Goal: Task Accomplishment & Management: Use online tool/utility

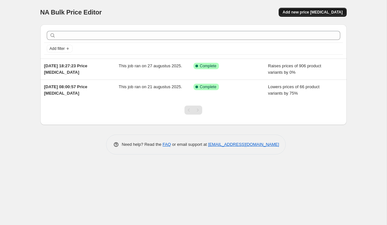
click at [322, 12] on span "Add new price [MEDICAL_DATA]" at bounding box center [313, 12] width 60 height 5
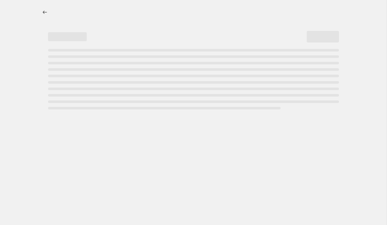
select select "percentage"
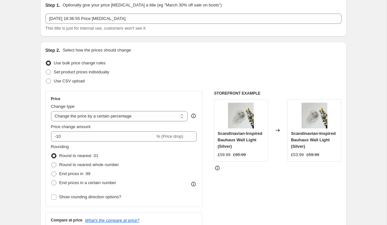
scroll to position [26, 0]
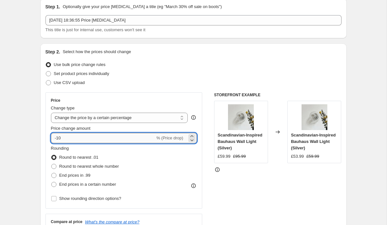
click at [93, 134] on input "-10" at bounding box center [103, 138] width 104 height 10
type input "-1"
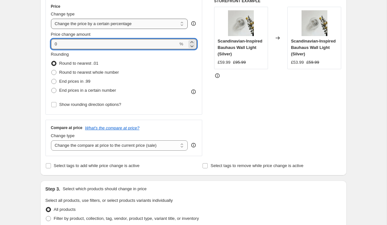
scroll to position [121, 0]
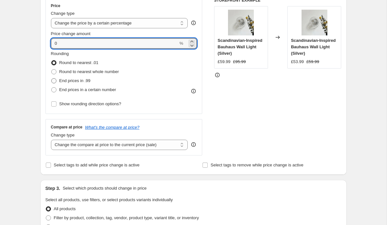
type input "0"
click at [76, 83] on span "End prices in .99" at bounding box center [74, 80] width 31 height 5
click at [52, 79] on input "End prices in .99" at bounding box center [51, 78] width 0 height 0
radio input "true"
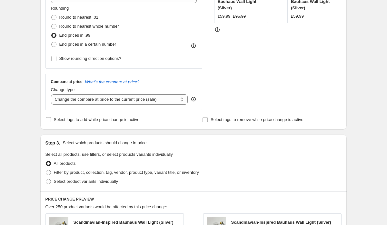
scroll to position [180, 0]
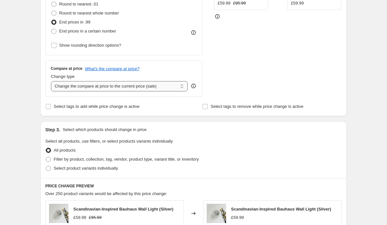
click at [149, 86] on select "Change the compare at price to the current price (sale) Change the compare at p…" at bounding box center [119, 86] width 137 height 10
select select "pp"
click at [51, 81] on select "Change the compare at price to the current price (sale) Change the compare at p…" at bounding box center [119, 86] width 137 height 10
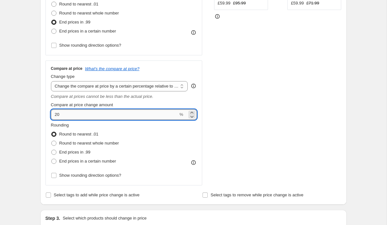
click at [104, 111] on input "20" at bounding box center [114, 115] width 127 height 10
type input "2"
type input "5"
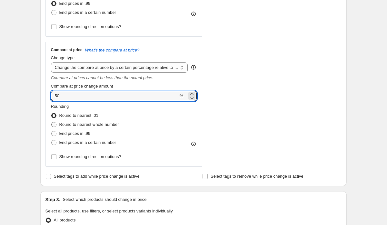
scroll to position [203, 0]
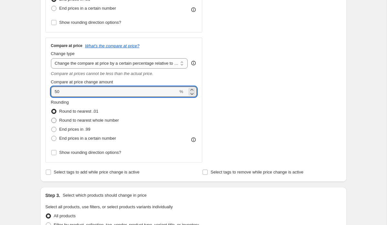
type input "50"
click at [99, 120] on span "Round to nearest whole number" at bounding box center [89, 120] width 60 height 5
click at [52, 118] on input "Round to nearest whole number" at bounding box center [51, 118] width 0 height 0
radio input "true"
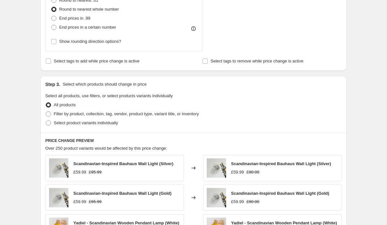
scroll to position [326, 0]
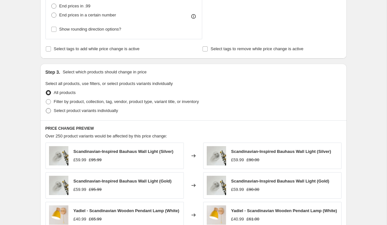
click at [78, 109] on span "Select product variants individually" at bounding box center [86, 110] width 64 height 5
click at [46, 109] on input "Select product variants individually" at bounding box center [46, 108] width 0 height 0
radio input "true"
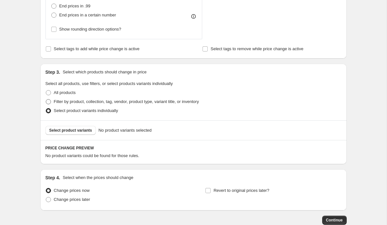
click at [72, 102] on span "Filter by product, collection, tag, vendor, product type, variant title, or inv…" at bounding box center [126, 101] width 145 height 5
click at [46, 100] on input "Filter by product, collection, tag, vendor, product type, variant title, or inv…" at bounding box center [46, 99] width 0 height 0
radio input "true"
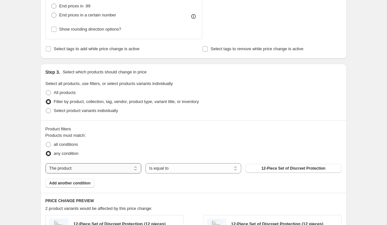
click at [95, 172] on select "The product The product's collection The product's tag The product's vendor The…" at bounding box center [93, 169] width 96 height 10
select select "collection"
click at [272, 167] on button "Autumn Jackets" at bounding box center [293, 168] width 96 height 9
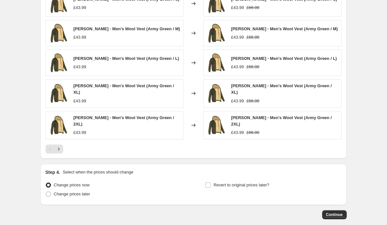
scroll to position [580, 0]
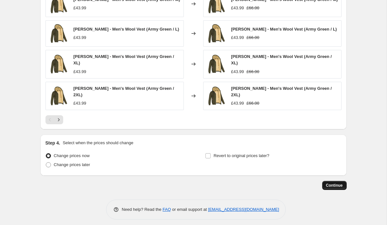
click at [335, 183] on span "Continue" at bounding box center [334, 185] width 17 height 5
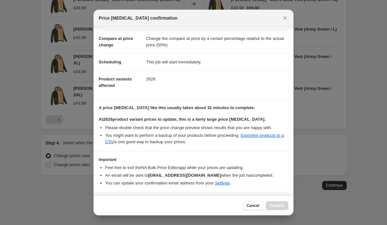
scroll to position [42, 0]
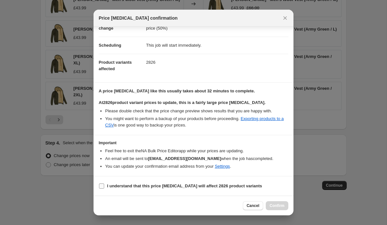
click at [105, 185] on label "I understand that this price change job will affect 2826 product variants" at bounding box center [181, 186] width 164 height 9
click at [104, 185] on input "I understand that this price change job will affect 2826 product variants" at bounding box center [101, 186] width 5 height 5
checkbox input "true"
click at [273, 205] on span "Confirm" at bounding box center [277, 205] width 15 height 5
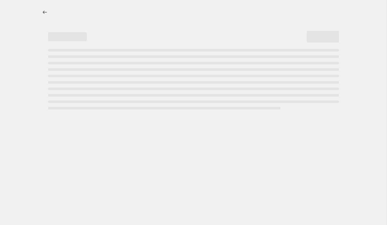
select select "percentage"
select select "pp"
select select "collection"
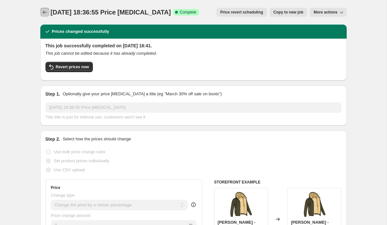
click at [42, 13] on icon "Price change jobs" at bounding box center [45, 12] width 6 height 6
